Goal: Task Accomplishment & Management: Use online tool/utility

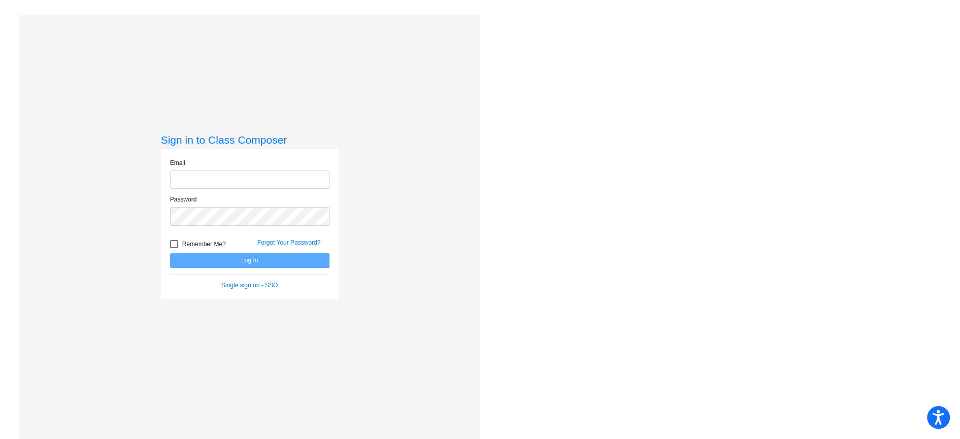
click at [222, 177] on input "email" at bounding box center [249, 180] width 159 height 19
type input "[PERSON_NAME][EMAIL_ADDRESS][PERSON_NAME][DOMAIN_NAME]"
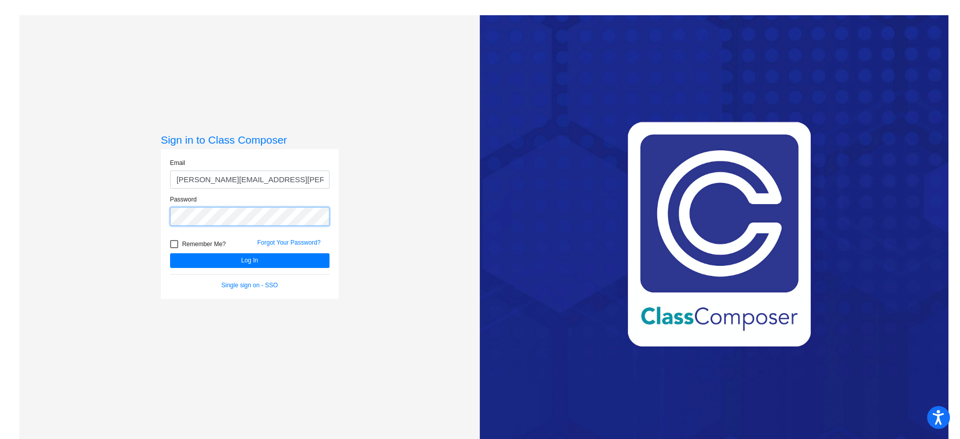
click at [170, 253] on button "Log In" at bounding box center [249, 260] width 159 height 15
click at [243, 255] on button "Log In" at bounding box center [249, 260] width 159 height 15
click at [170, 253] on button "Log In" at bounding box center [249, 260] width 159 height 15
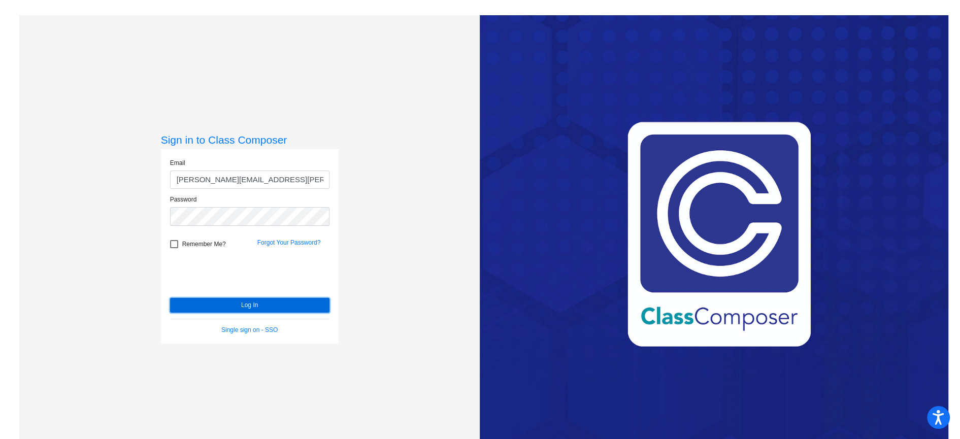
click at [251, 305] on button "Log In" at bounding box center [249, 305] width 159 height 15
click at [243, 308] on button "Log In" at bounding box center [249, 305] width 159 height 15
click at [287, 179] on input "[PERSON_NAME][EMAIL_ADDRESS][PERSON_NAME][DOMAIN_NAME]" at bounding box center [249, 180] width 159 height 19
click at [311, 178] on input "[PERSON_NAME][EMAIL_ADDRESS][PERSON_NAME][DOMAIN_NAME]" at bounding box center [249, 180] width 159 height 19
click at [85, 217] on div "Sign in to Class Composer Email [PERSON_NAME][EMAIL_ADDRESS][PERSON_NAME][DOMAI…" at bounding box center [249, 234] width 461 height 439
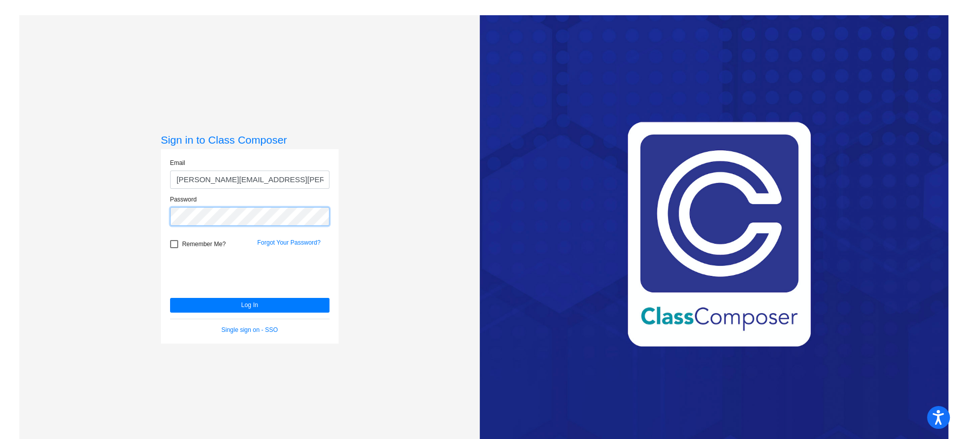
click at [170, 298] on button "Log In" at bounding box center [249, 305] width 159 height 15
click at [292, 243] on link "Forgot Your Password?" at bounding box center [288, 242] width 63 height 7
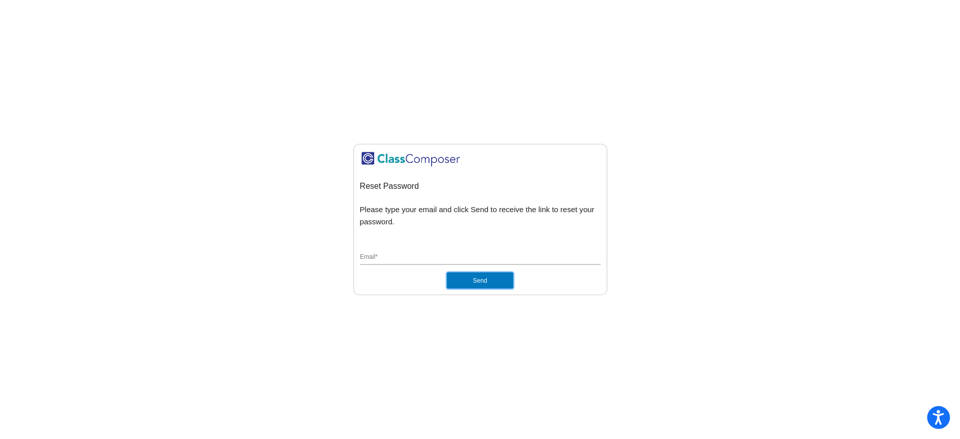
click at [491, 280] on button "Send" at bounding box center [480, 281] width 66 height 16
click at [471, 257] on input "Email *" at bounding box center [480, 257] width 241 height 9
type input "[PERSON_NAME][EMAIL_ADDRESS][PERSON_NAME][DOMAIN_NAME]"
click at [477, 281] on button "Send" at bounding box center [480, 281] width 66 height 16
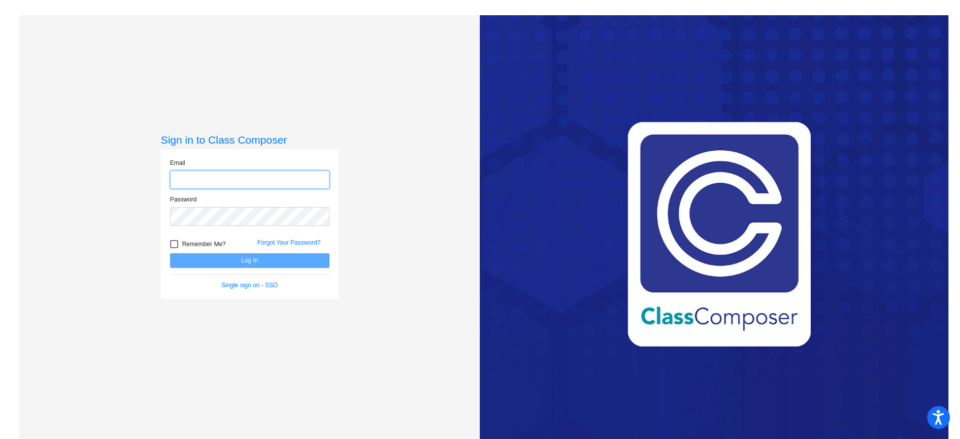
click at [185, 178] on input "email" at bounding box center [249, 180] width 159 height 19
type input "[PERSON_NAME][EMAIL_ADDRESS][PERSON_NAME][DOMAIN_NAME]"
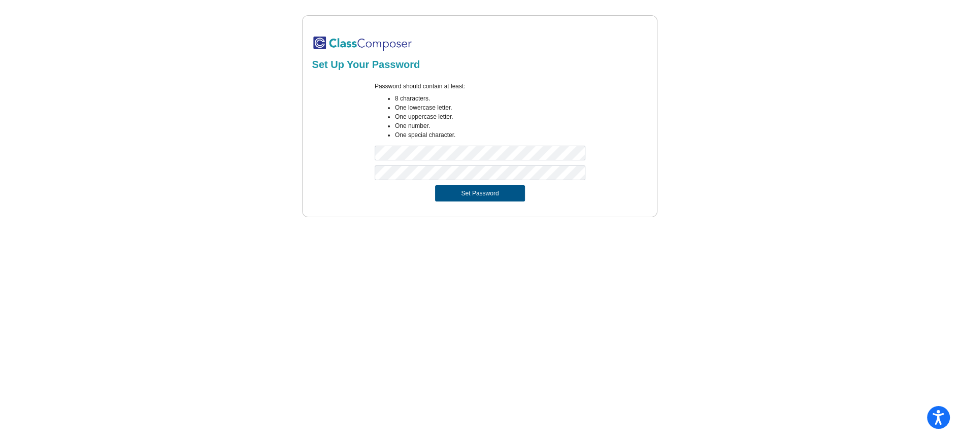
click at [482, 190] on button "Set Password" at bounding box center [479, 193] width 89 height 16
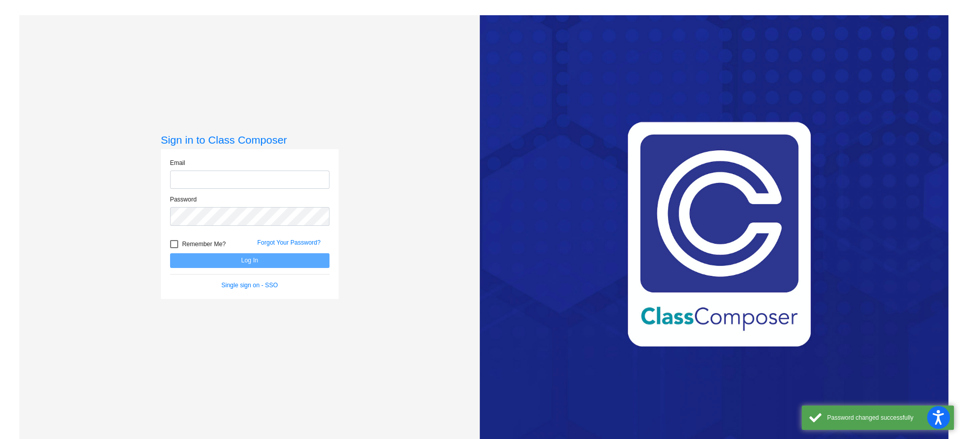
click at [170, 182] on input "email" at bounding box center [249, 180] width 159 height 19
type input "[PERSON_NAME][EMAIL_ADDRESS][PERSON_NAME][DOMAIN_NAME]"
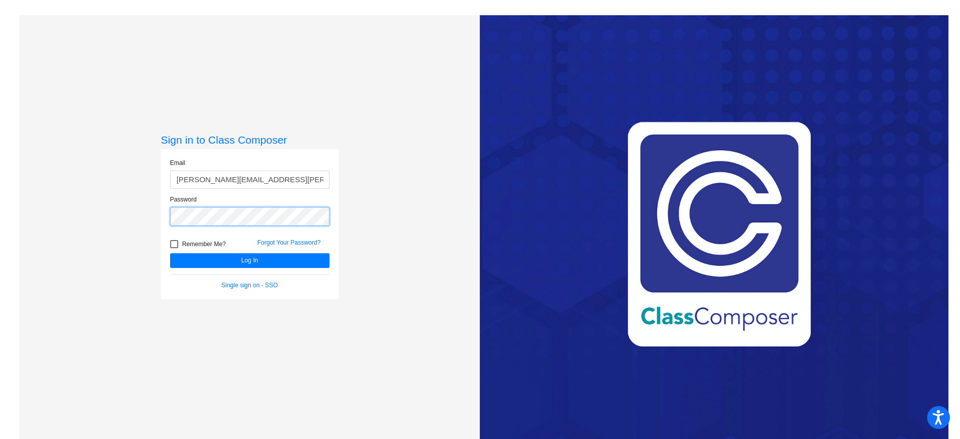
click at [170, 253] on button "Log In" at bounding box center [249, 260] width 159 height 15
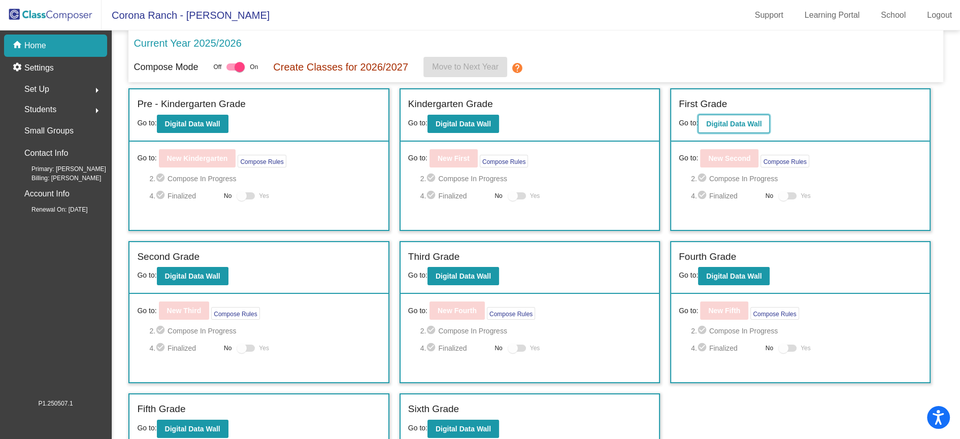
click at [729, 127] on b "Digital Data Wall" at bounding box center [733, 124] width 55 height 8
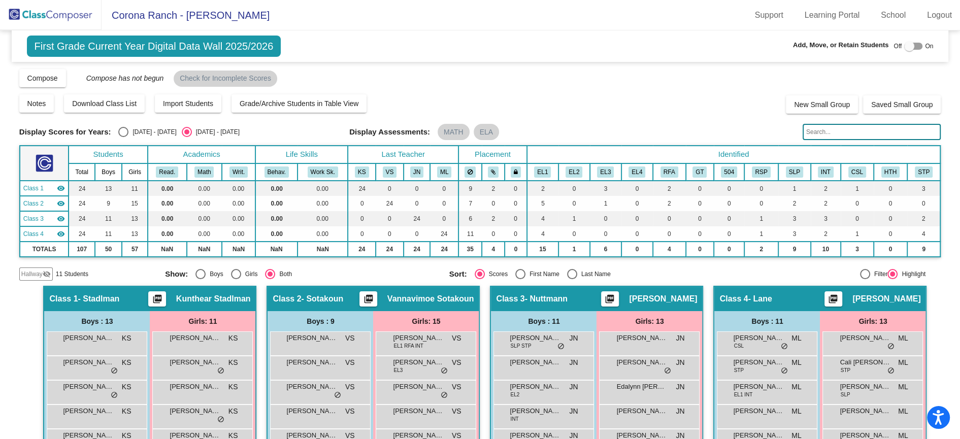
click at [905, 46] on div at bounding box center [909, 46] width 10 height 10
checkbox input "true"
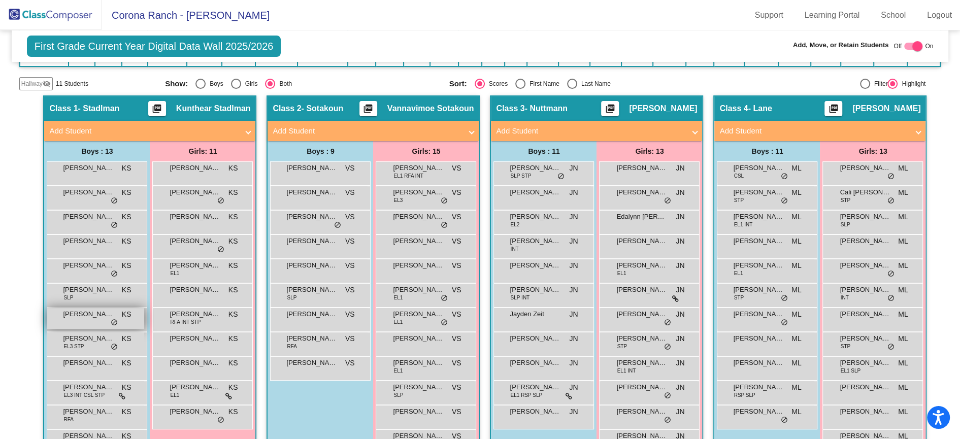
scroll to position [253, 0]
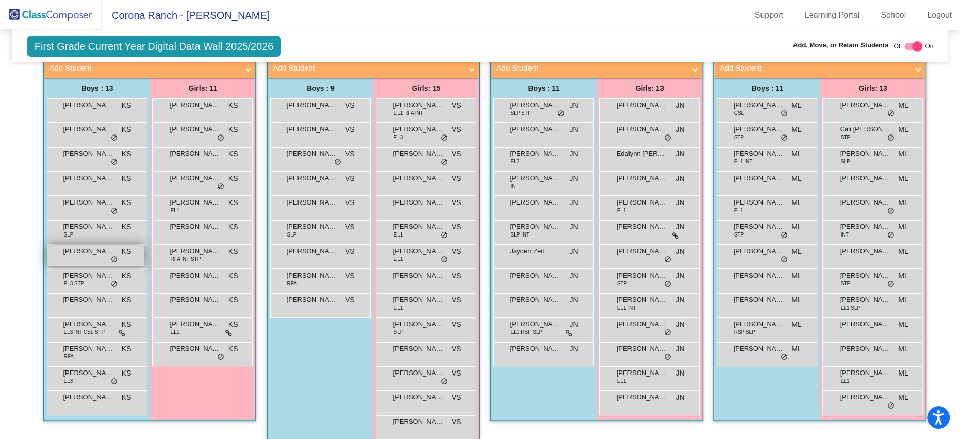
click at [92, 258] on div "Joseph Demirjian KS lock do_not_disturb_alt" at bounding box center [95, 255] width 97 height 21
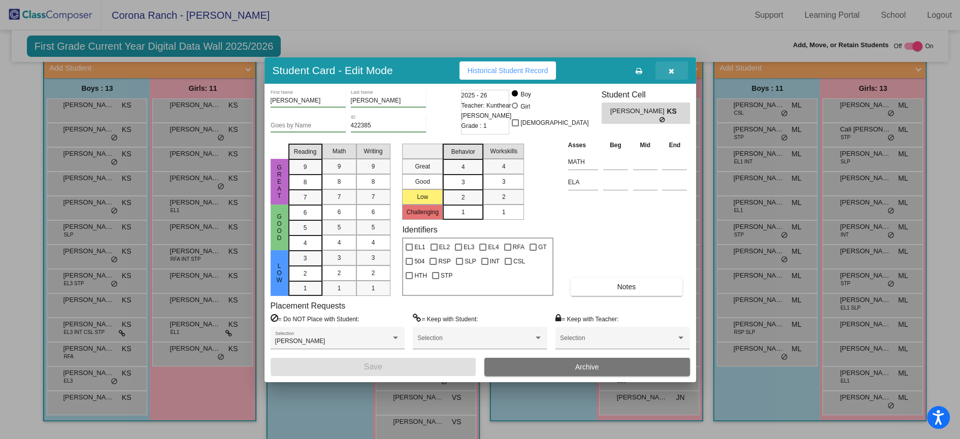
click at [666, 68] on button "button" at bounding box center [671, 70] width 32 height 18
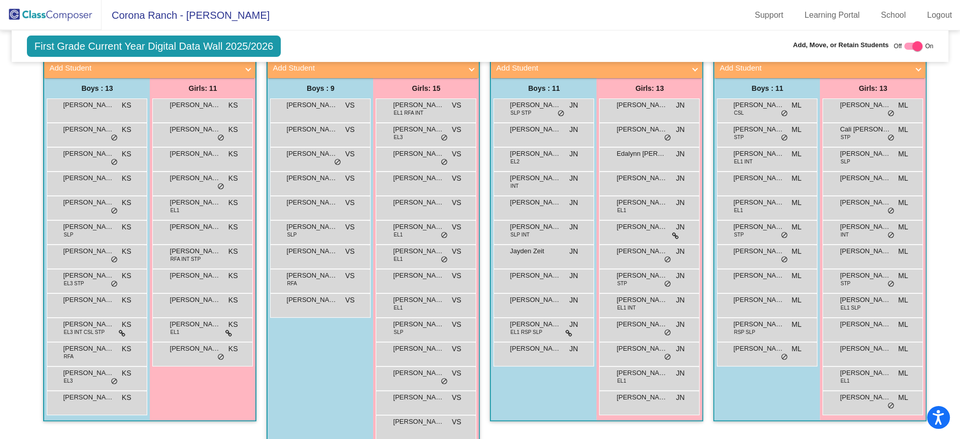
click at [24, 130] on div "Hallway - Hallway Class picture_as_pdf Add Student First Name Last Name Student…" at bounding box center [479, 256] width 921 height 448
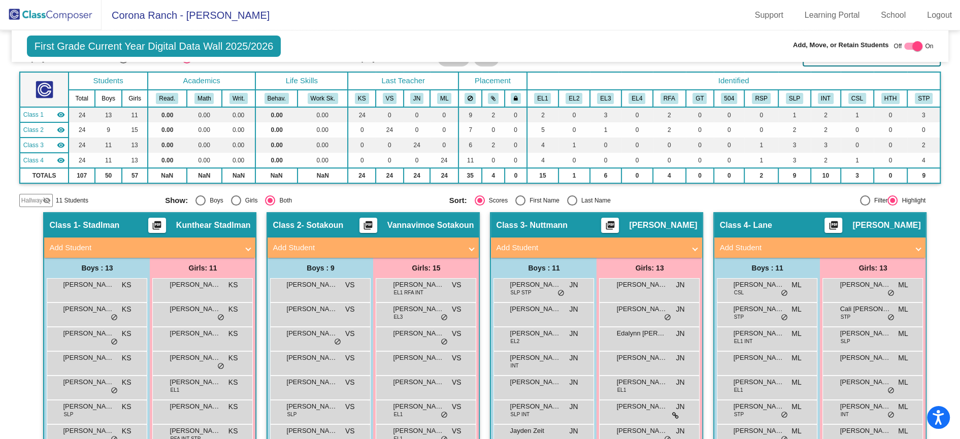
scroll to position [0, 0]
